Goal: Task Accomplishment & Management: Complete application form

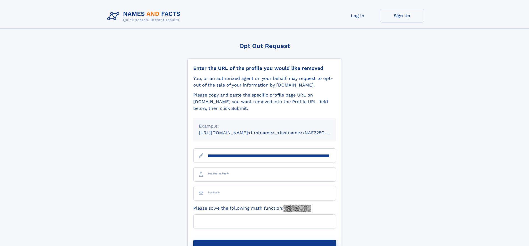
scroll to position [0, 59]
type input "**********"
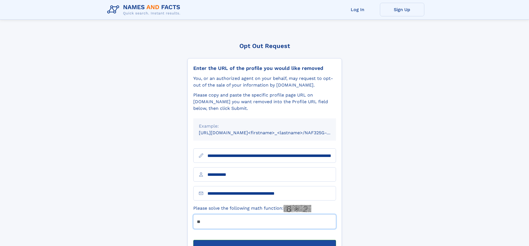
type input "**"
click at [264, 240] on button "Submit Opt Out Request" at bounding box center [264, 249] width 143 height 18
